Goal: Check status: Check status

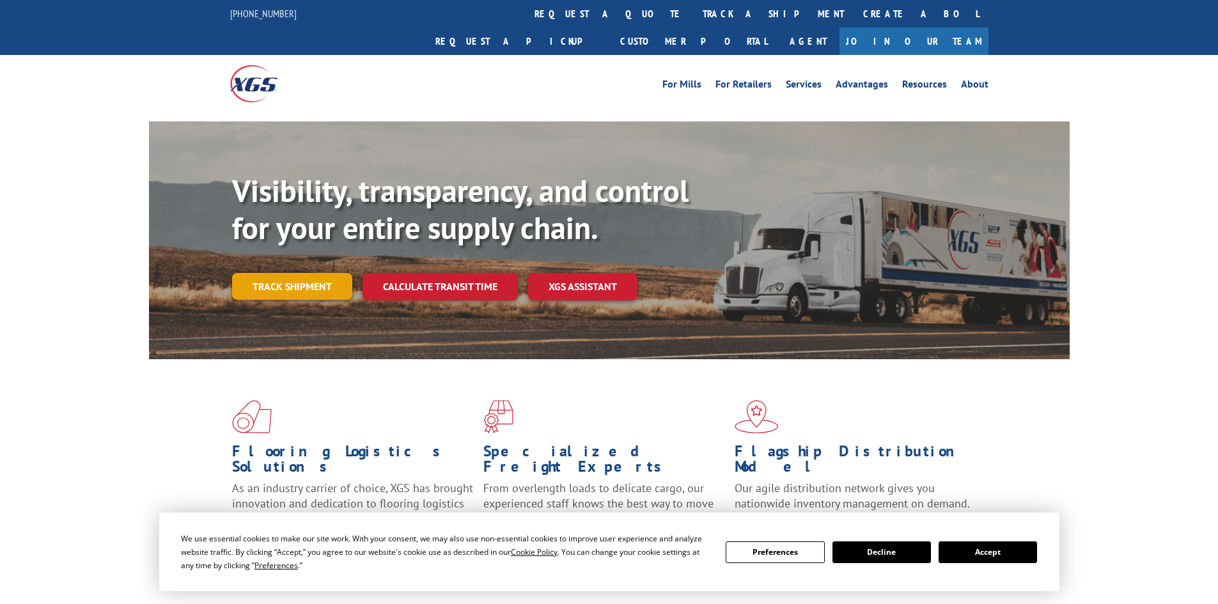
click at [307, 273] on link "Track shipment" at bounding box center [292, 286] width 120 height 27
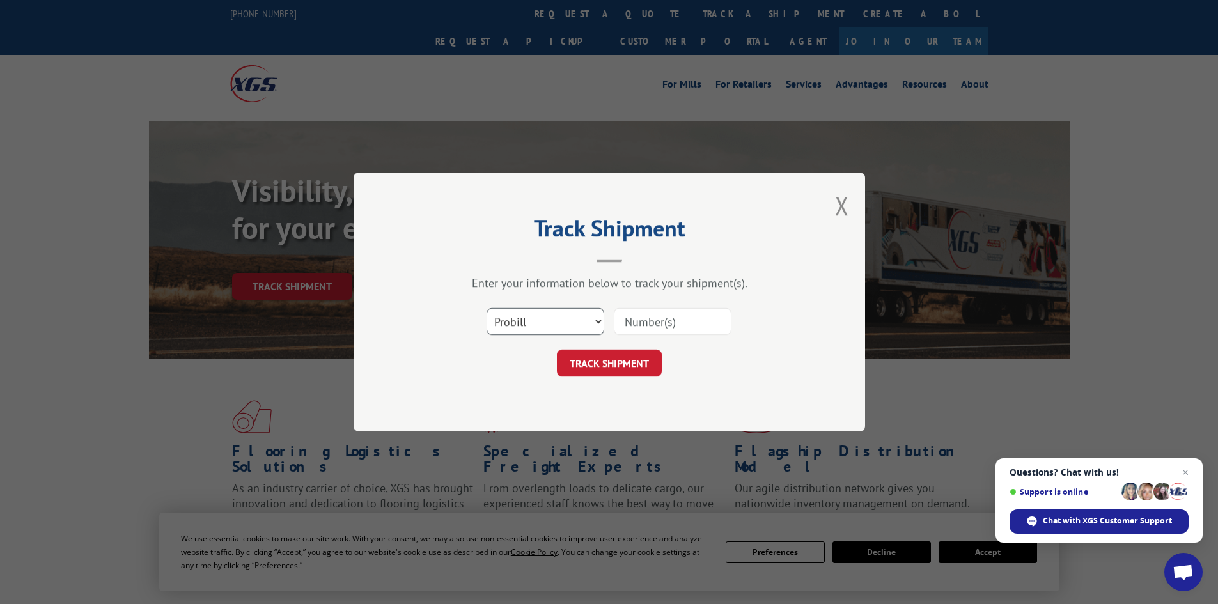
click at [536, 322] on select "Select category... Probill BOL PO" at bounding box center [546, 321] width 118 height 27
select select "bol"
click at [487, 308] on select "Select category... Probill BOL PO" at bounding box center [546, 321] width 118 height 27
click at [635, 317] on input at bounding box center [673, 321] width 118 height 27
paste input "19492964"
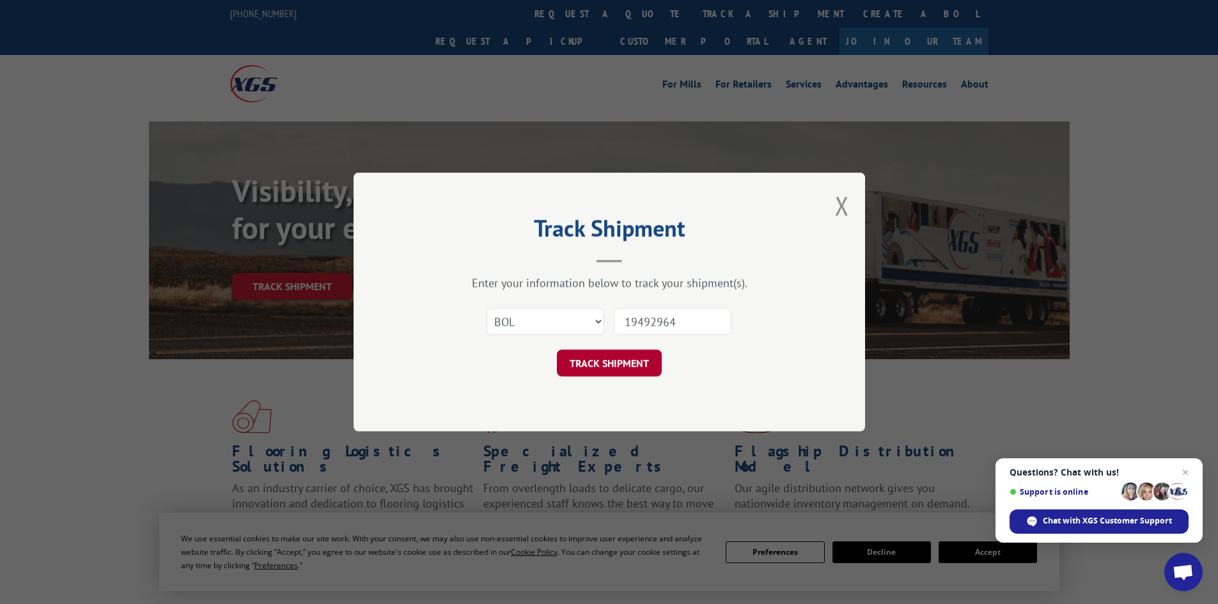
type input "19492964"
click at [608, 363] on button "TRACK SHIPMENT" at bounding box center [609, 363] width 105 height 27
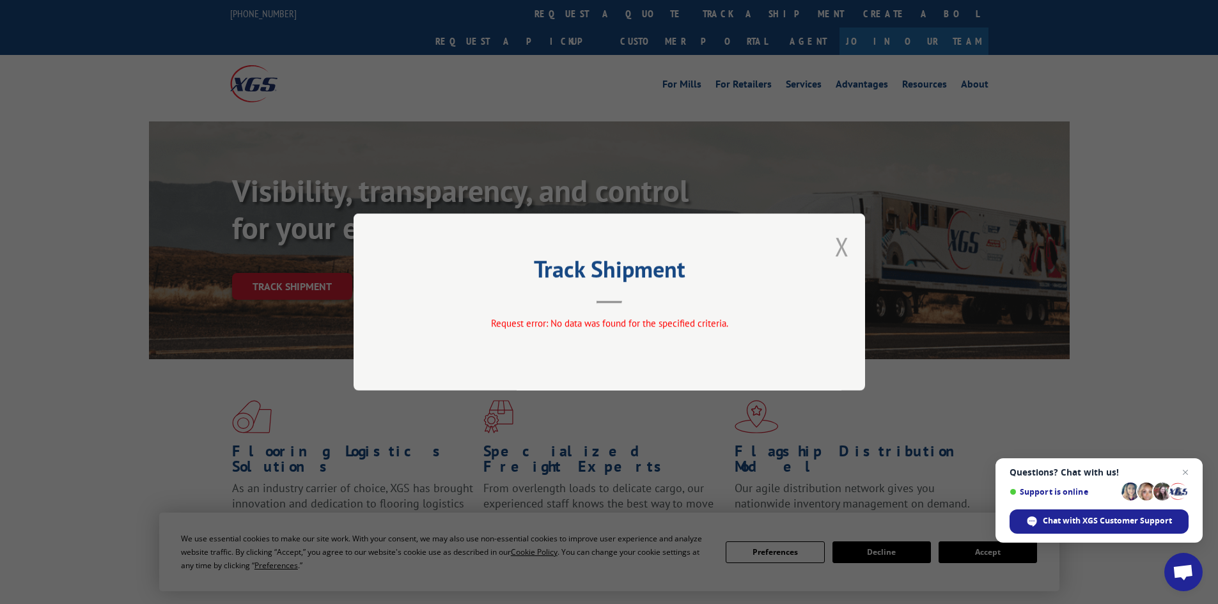
click at [838, 244] on button "Close modal" at bounding box center [842, 247] width 14 height 34
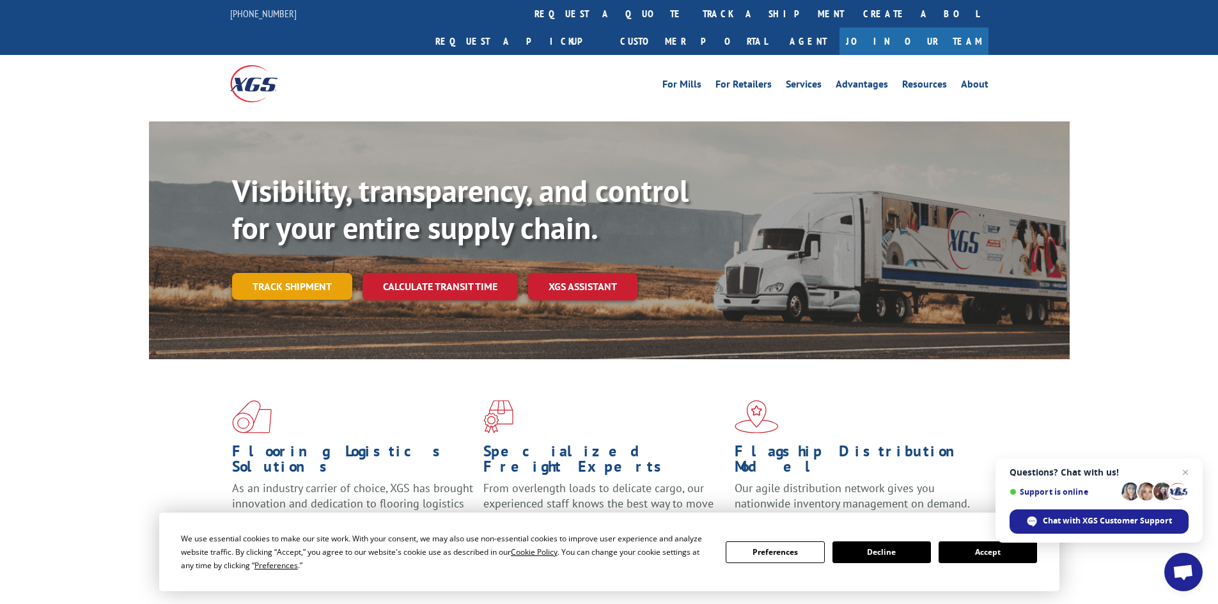
click at [278, 273] on link "Track shipment" at bounding box center [292, 286] width 120 height 27
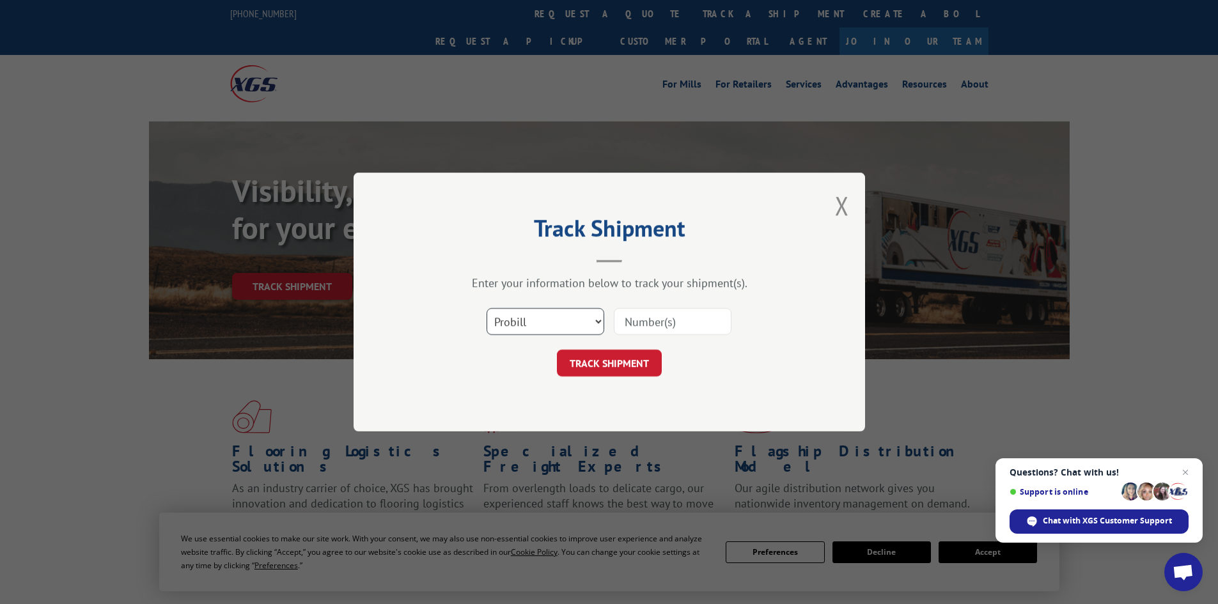
click at [524, 314] on select "Select category... Probill BOL PO" at bounding box center [546, 321] width 118 height 27
select select "po"
click at [487, 308] on select "Select category... Probill BOL PO" at bounding box center [546, 321] width 118 height 27
click at [636, 320] on input at bounding box center [673, 321] width 118 height 27
paste input "19492964"
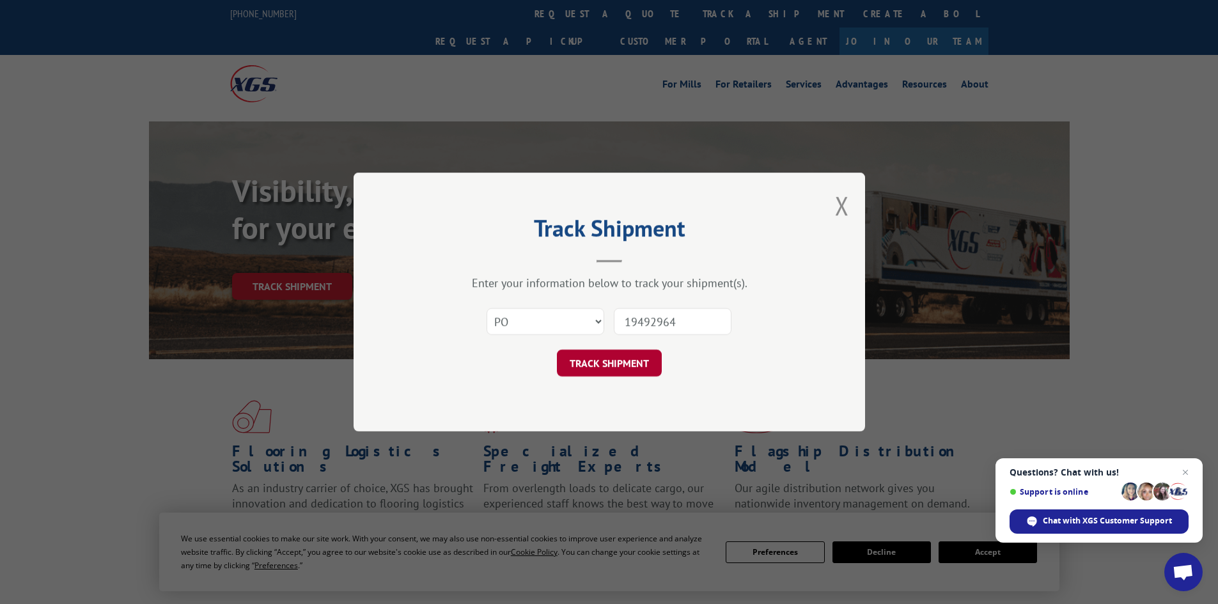
type input "19492964"
click at [608, 363] on button "TRACK SHIPMENT" at bounding box center [609, 363] width 105 height 27
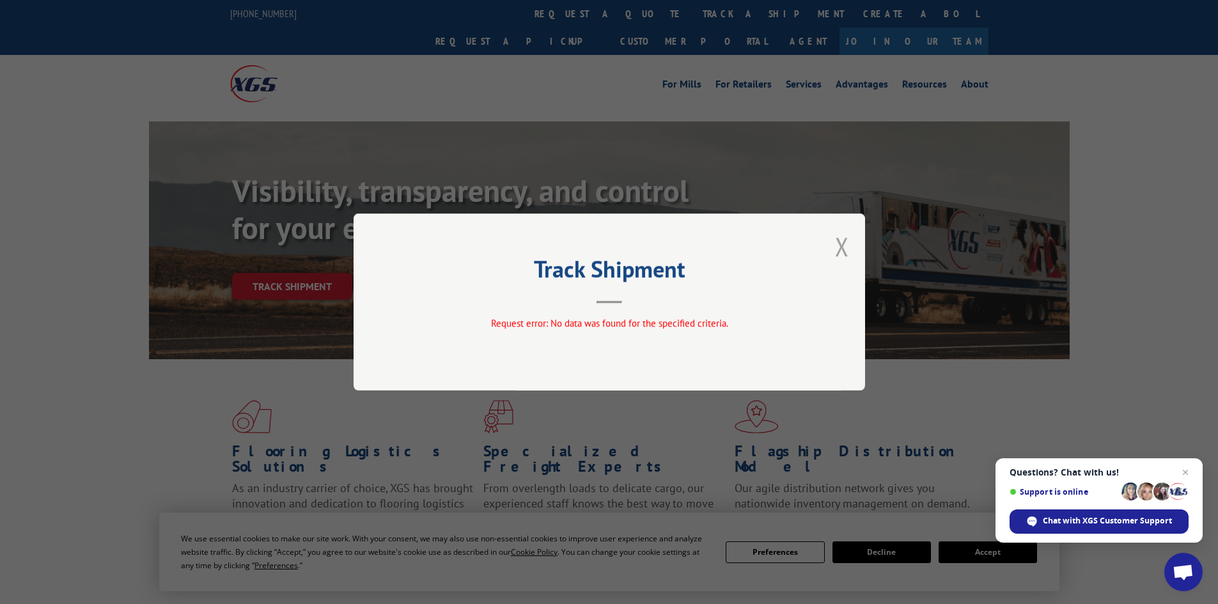
click at [842, 246] on button "Close modal" at bounding box center [842, 247] width 14 height 34
